Goal: Information Seeking & Learning: Learn about a topic

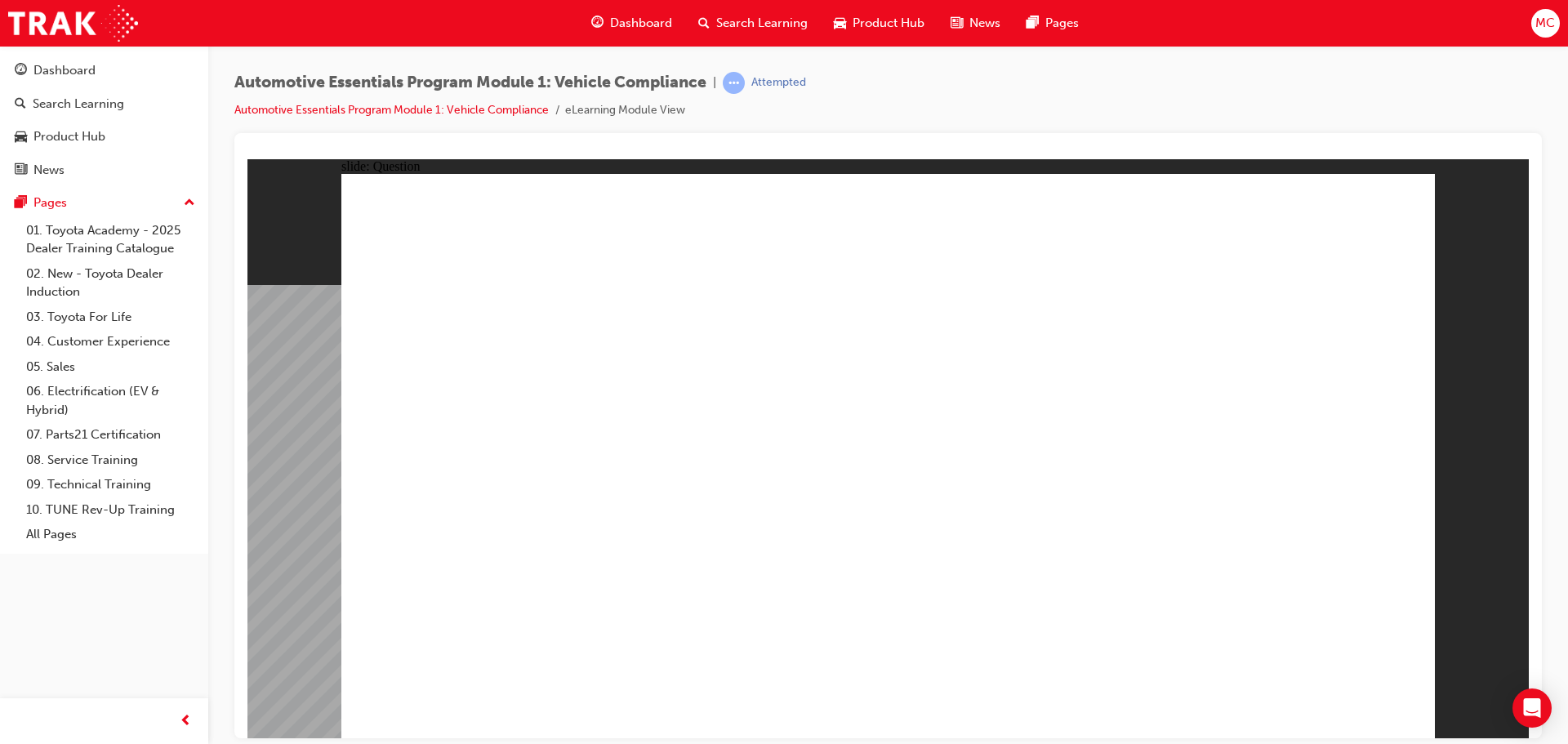
radio input "true"
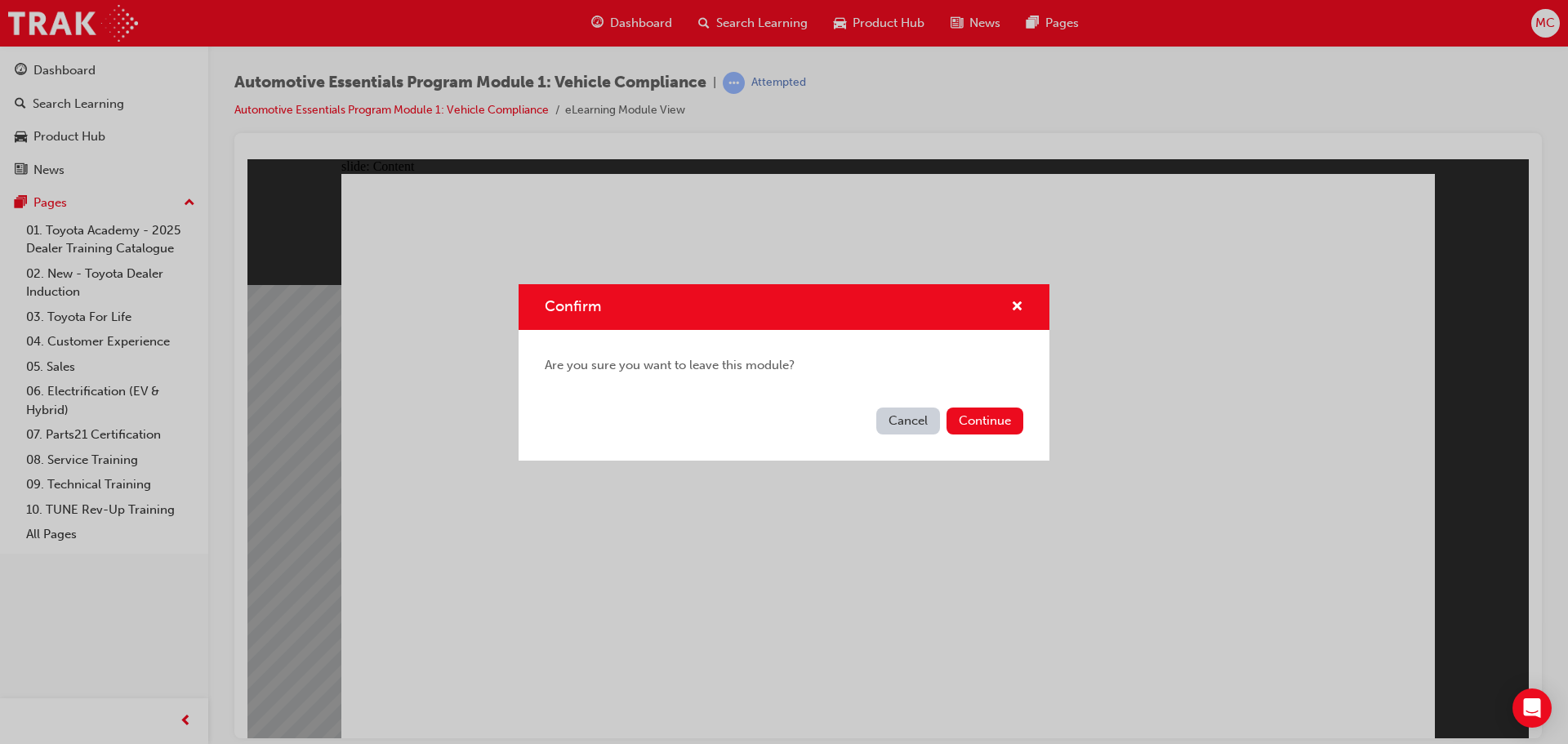
click at [923, 415] on button "Cancel" at bounding box center [909, 420] width 64 height 27
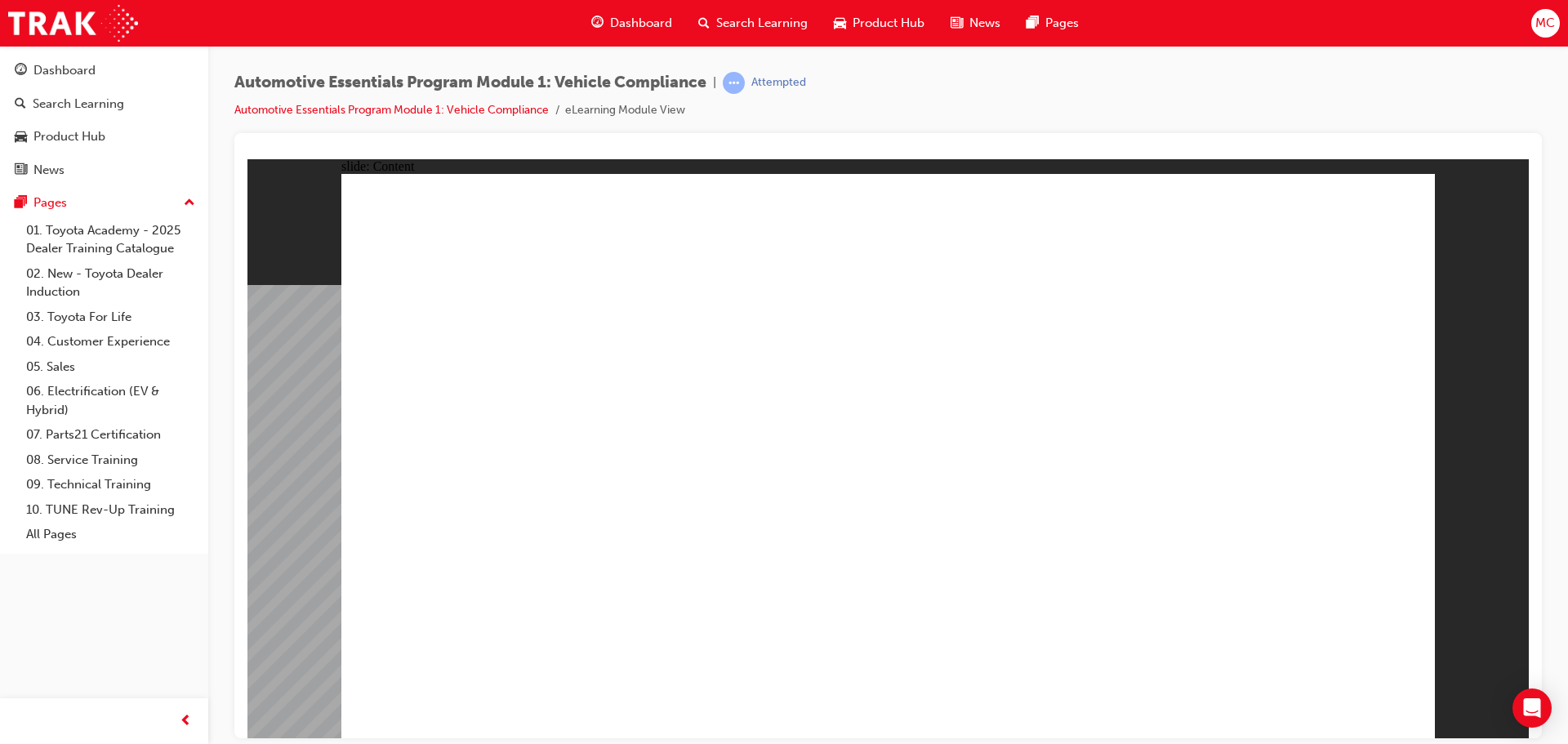
drag, startPoint x: 1370, startPoint y: 198, endPoint x: 1383, endPoint y: 202, distance: 13.6
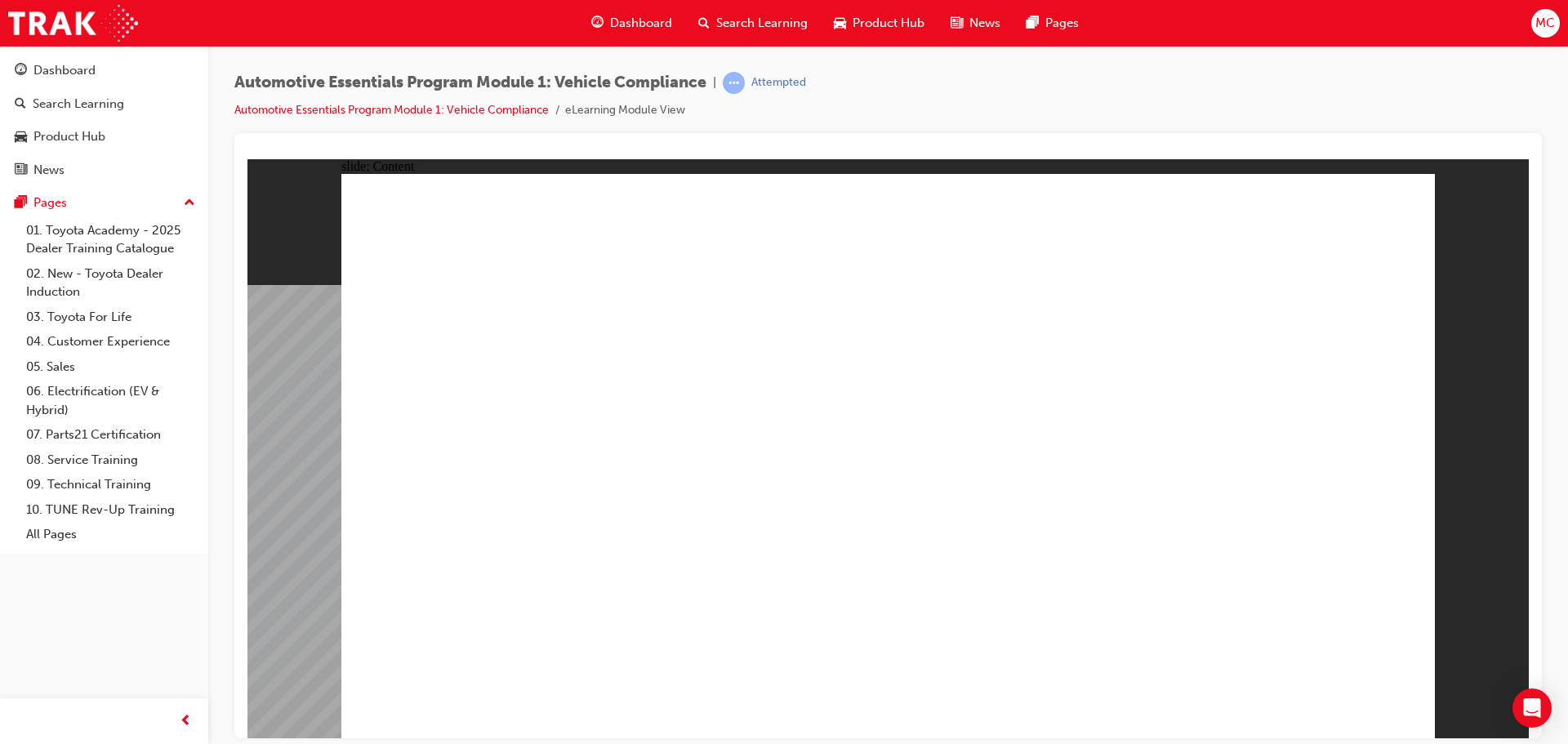
radio input "true"
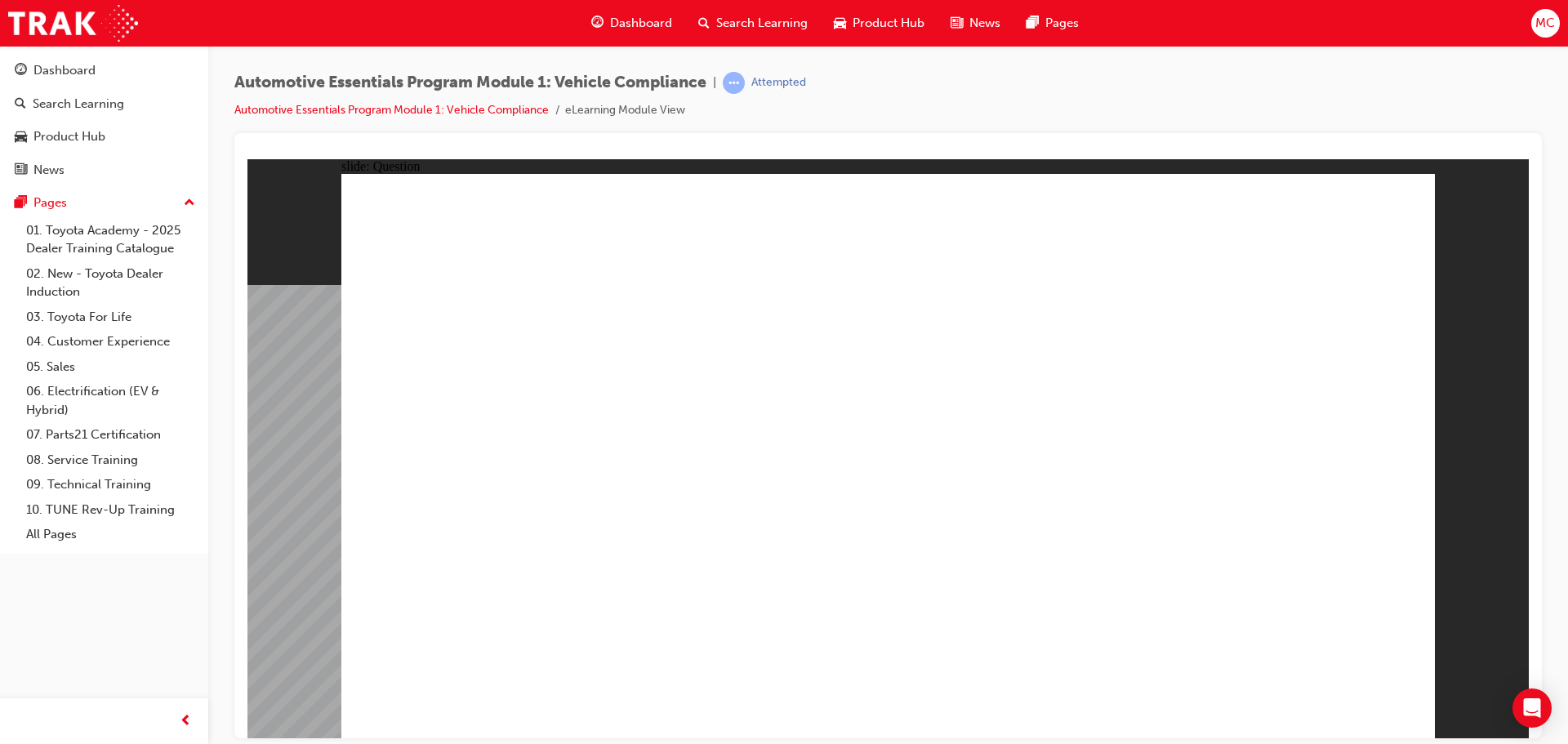
radio input "true"
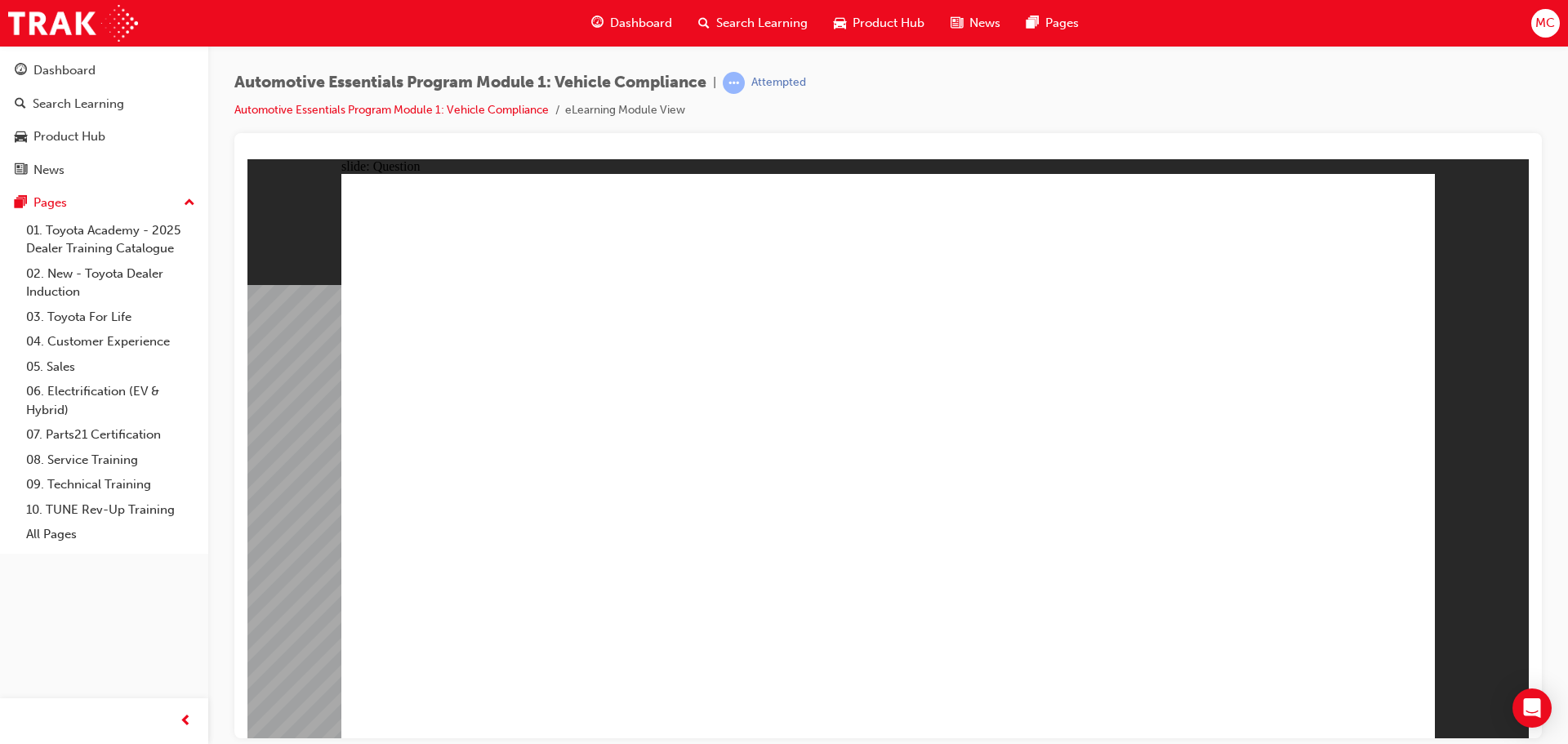
radio input "false"
radio input "true"
